Goal: Task Accomplishment & Management: Manage account settings

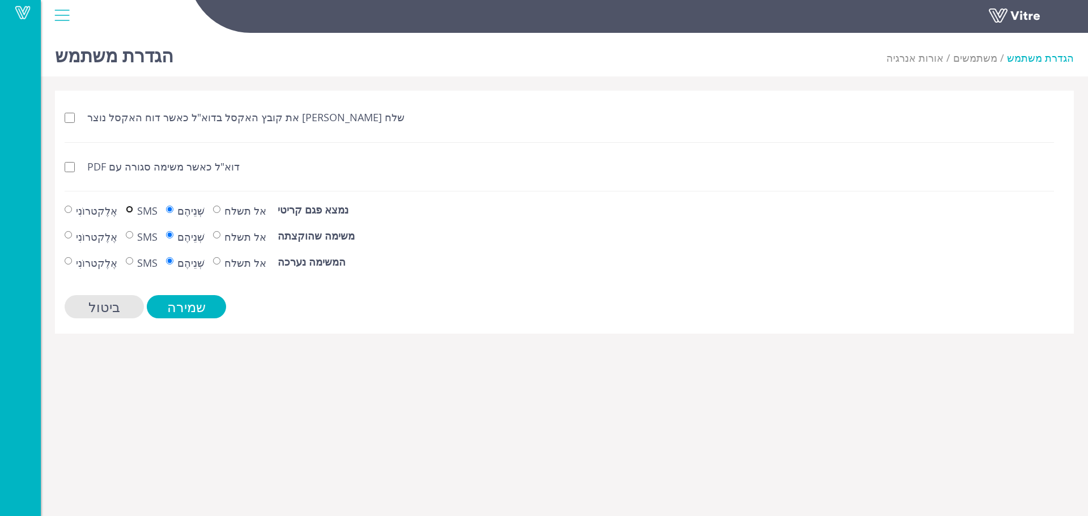
click at [126, 206] on input "SMS" at bounding box center [129, 209] width 7 height 7
radio input "true"
click at [126, 237] on input "SMS" at bounding box center [129, 234] width 7 height 7
radio input "true"
click at [72, 207] on label "אֶלֶקטרוֹנִי" at bounding box center [91, 211] width 53 height 16
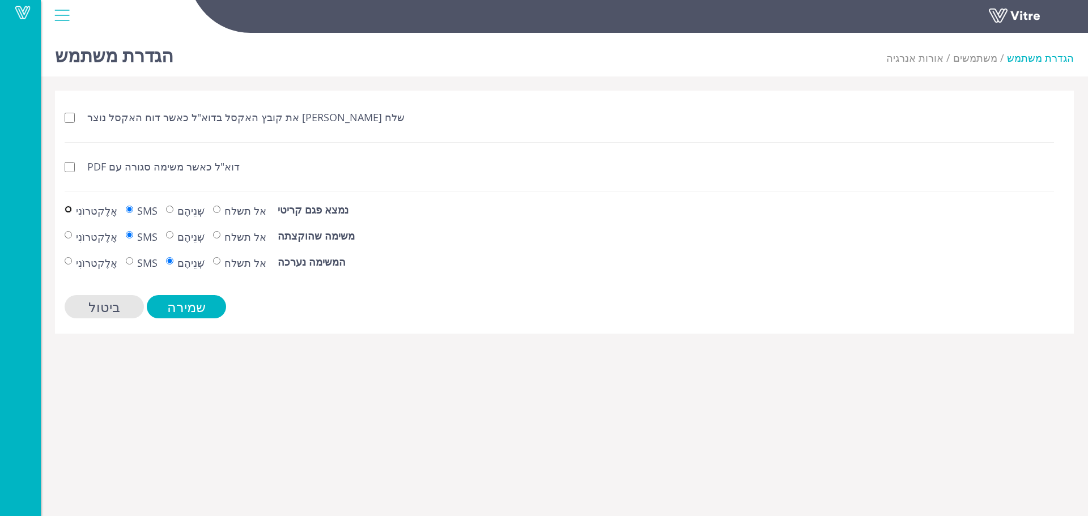
click at [72, 207] on input "אֶלֶקטרוֹנִי" at bounding box center [68, 209] width 7 height 7
radio input "true"
click at [71, 235] on input "אֶלֶקטרוֹנִי" at bounding box center [68, 234] width 7 height 7
radio input "true"
click at [72, 259] on label "אֶלֶקטרוֹנִי" at bounding box center [91, 263] width 53 height 16
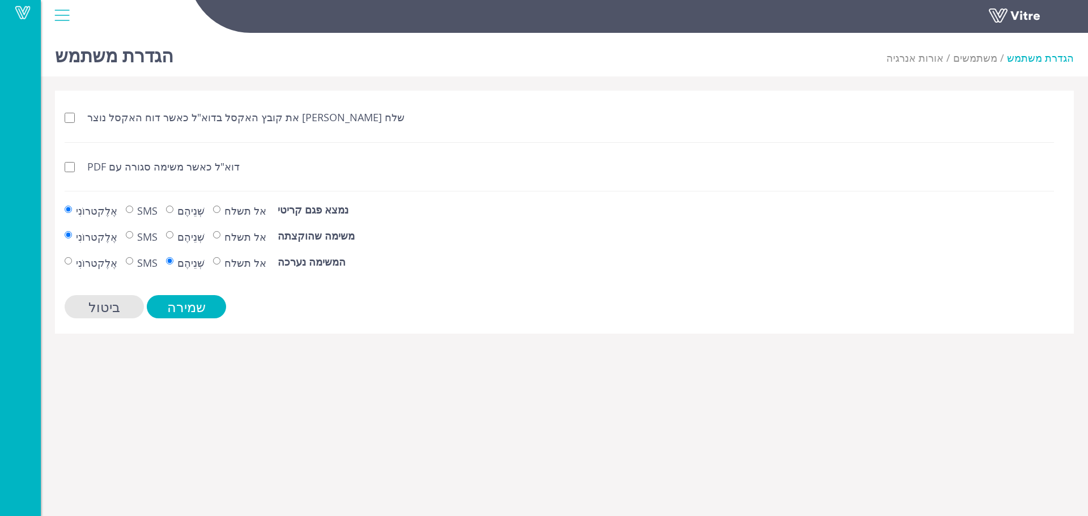
click at [72, 259] on input "אֶלֶקטרוֹנִי" at bounding box center [68, 260] width 7 height 7
radio input "true"
click at [166, 257] on input "שְׁנֵיהֶם" at bounding box center [169, 260] width 7 height 7
radio input "true"
click at [166, 234] on input "שְׁנֵיהֶם" at bounding box center [169, 234] width 7 height 7
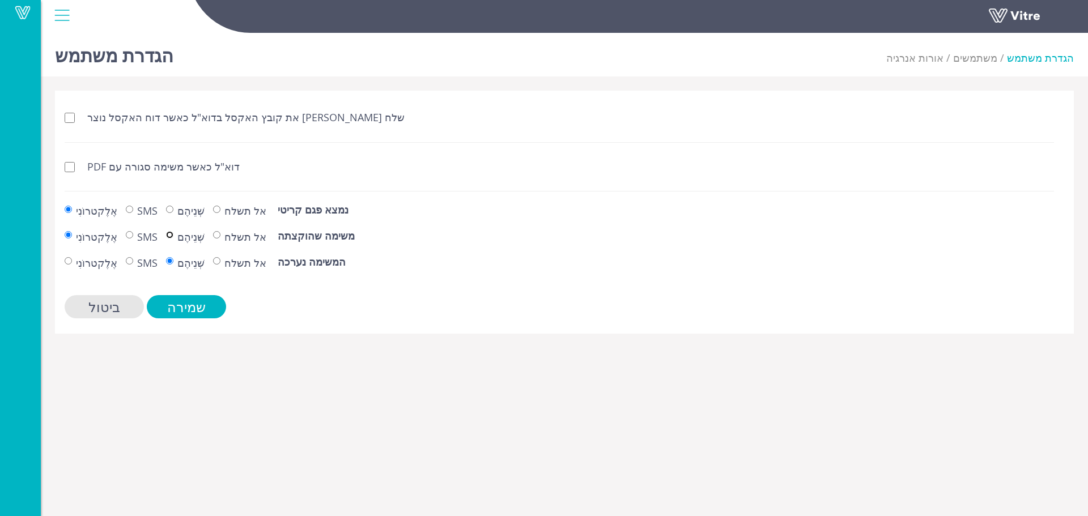
radio input "true"
click at [166, 206] on input "שְׁנֵיהֶם" at bounding box center [169, 209] width 7 height 7
radio input "true"
click at [70, 169] on input "דוא"ל כאשר משימה סגורה עם PDF" at bounding box center [70, 167] width 10 height 10
checkbox input "true"
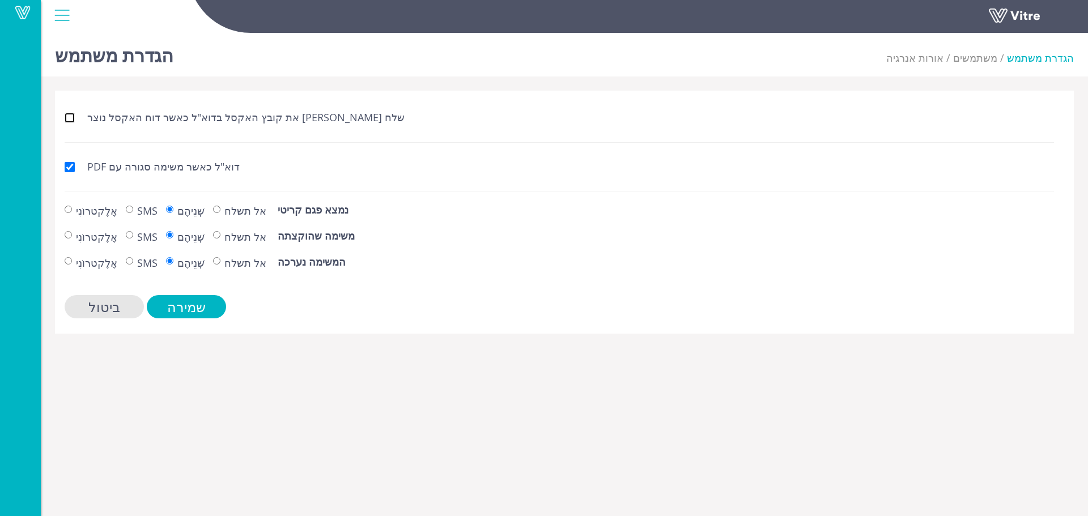
click at [70, 119] on input "שלח [PERSON_NAME] את קובץ האקסל בדוא"ל כאשר דוח האקסל נוצר" at bounding box center [70, 118] width 10 height 10
click at [69, 116] on input "שלח [PERSON_NAME] את קובץ האקסל בדוא"ל כאשר דוח האקסל נוצר" at bounding box center [70, 118] width 10 height 10
checkbox input "false"
click at [69, 165] on input "דוא"ל כאשר משימה סגורה עם PDF" at bounding box center [70, 167] width 10 height 10
checkbox input "false"
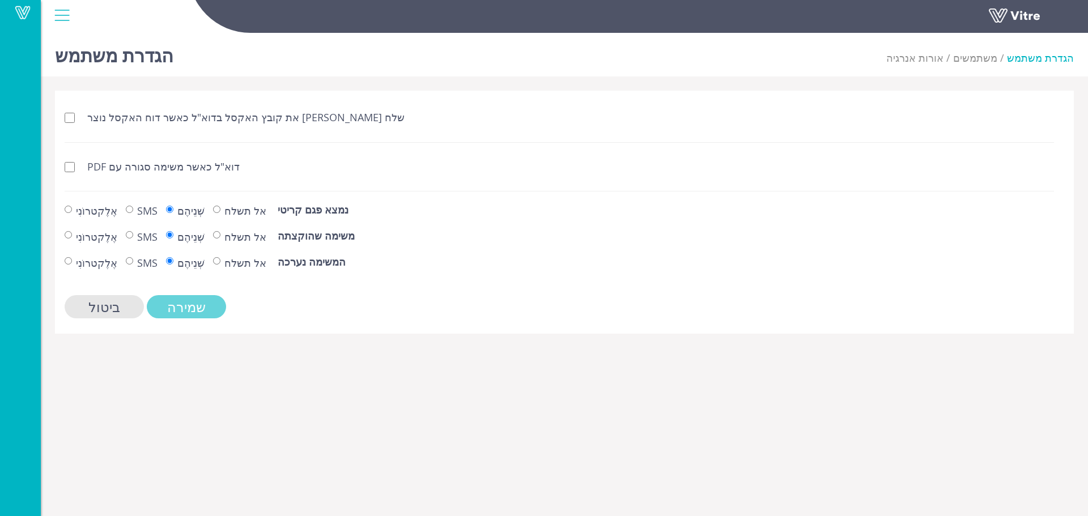
click at [191, 307] on input "שמירה" at bounding box center [186, 306] width 79 height 23
click at [185, 305] on input "שמירה" at bounding box center [186, 306] width 79 height 23
